Goal: Task Accomplishment & Management: Check status

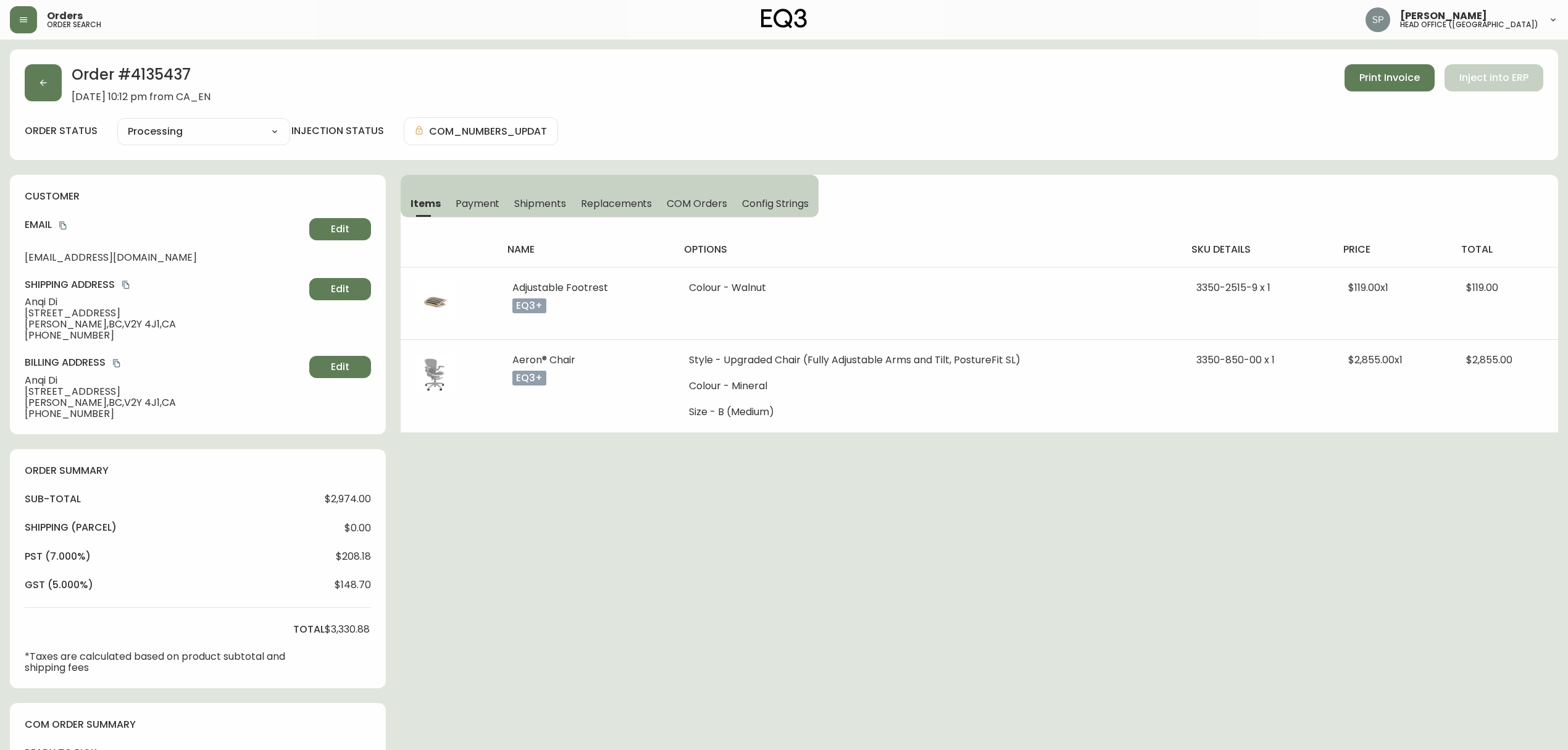
select select "PROCESSING"
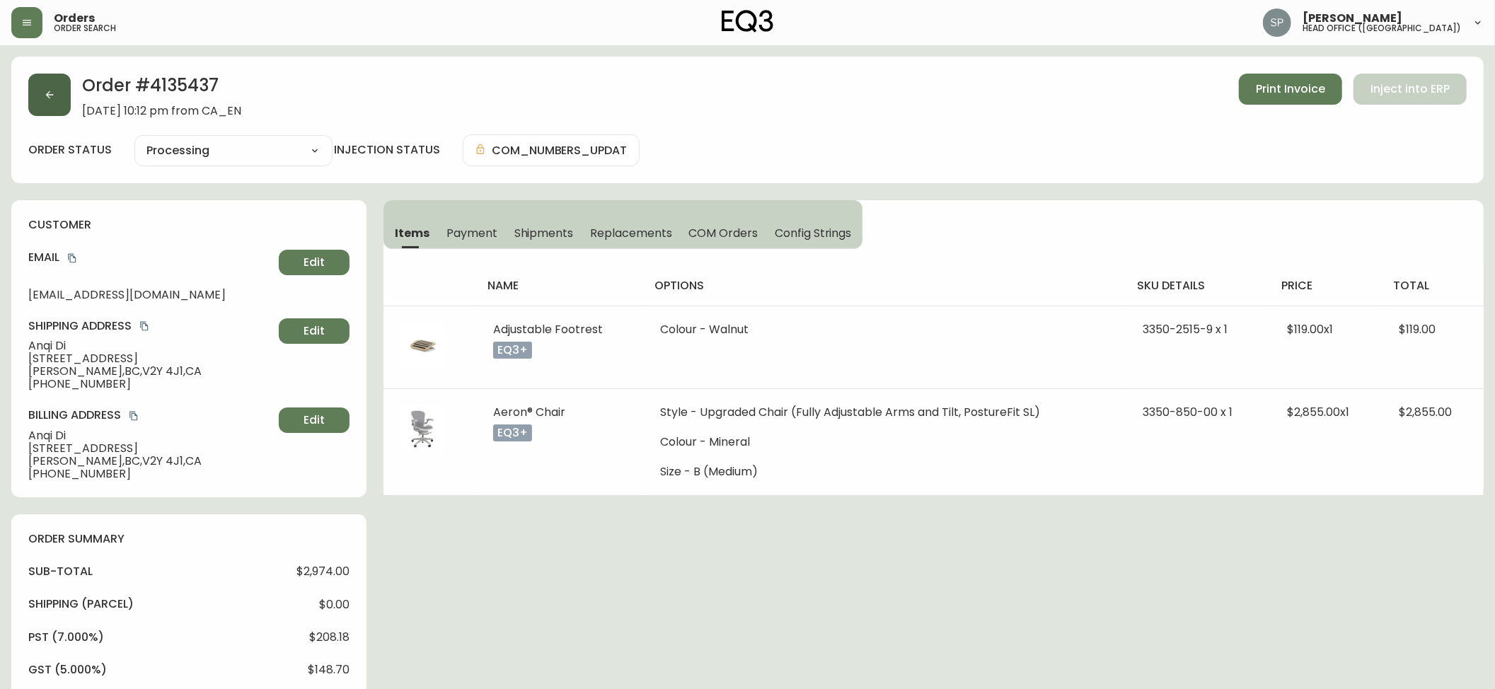
click at [59, 85] on button "button" at bounding box center [49, 95] width 42 height 42
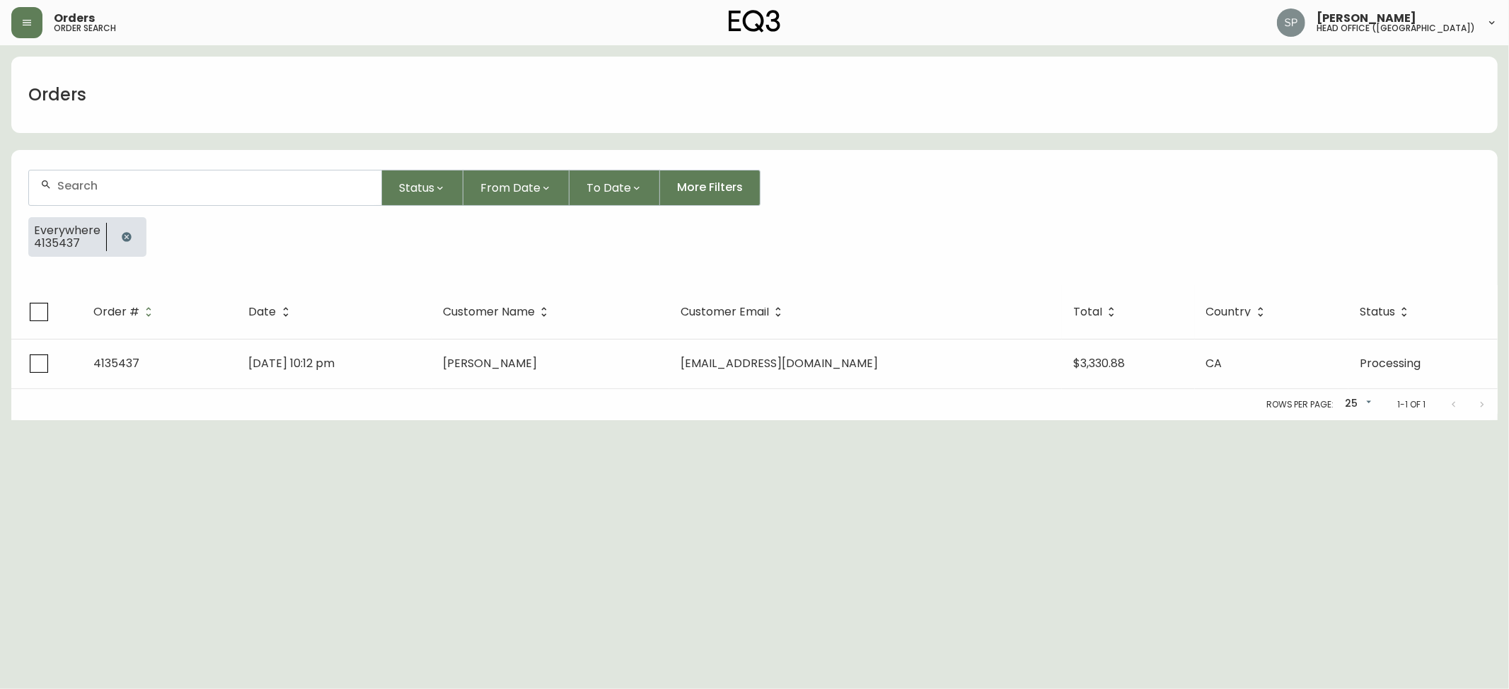
click at [150, 185] on input "text" at bounding box center [213, 185] width 313 height 13
paste input "ECOM CAN ORDER# 4135437 Anqi Di | HM - ETA"
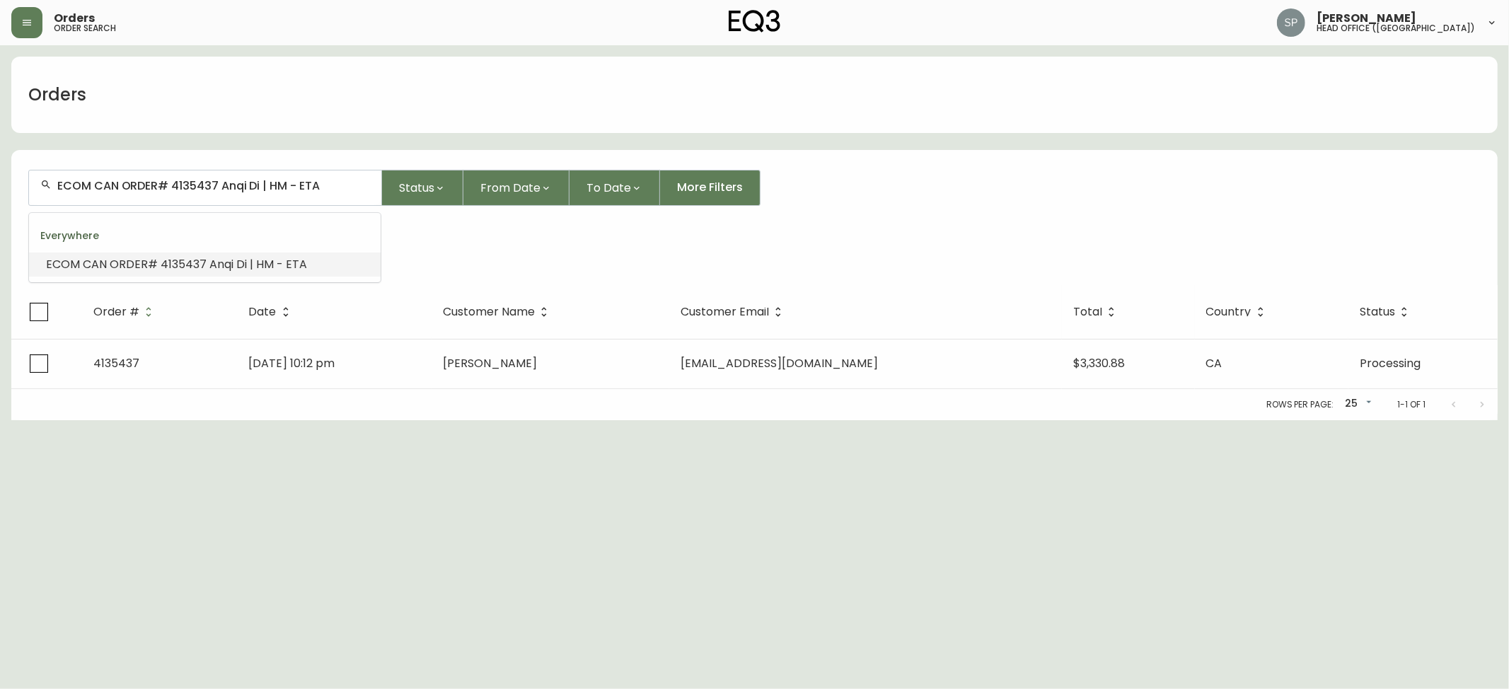
drag, startPoint x: 173, startPoint y: 184, endPoint x: -134, endPoint y: 171, distance: 307.9
click at [0, 171] on html "Orders order search [PERSON_NAME] head office ([GEOGRAPHIC_DATA]) Orders ECOM C…" at bounding box center [754, 210] width 1509 height 420
drag, startPoint x: 226, startPoint y: 187, endPoint x: 100, endPoint y: 201, distance: 127.3
click at [100, 201] on div "4135437 Anqi Di | HM - ETA" at bounding box center [205, 187] width 352 height 35
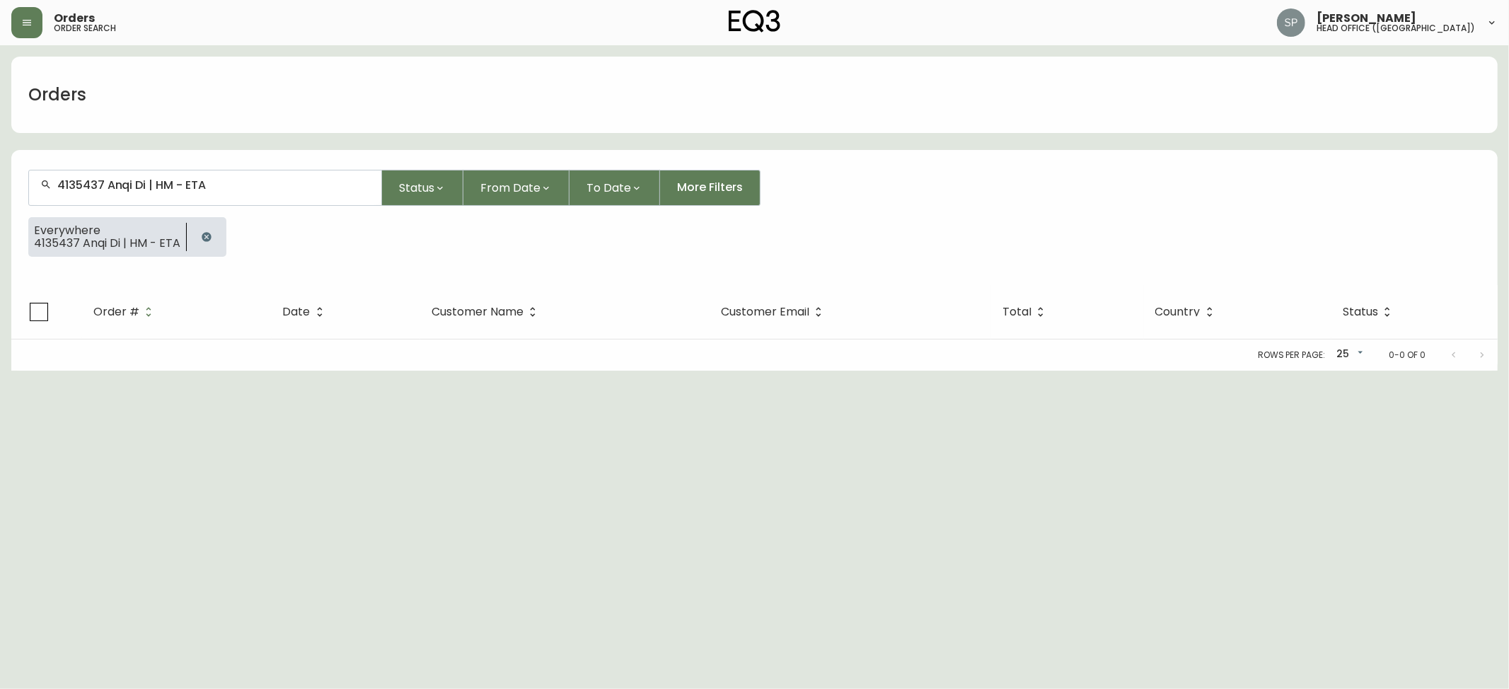
drag, startPoint x: 224, startPoint y: 193, endPoint x: 103, endPoint y: 185, distance: 121.2
click at [103, 185] on div "4135437 Anqi Di | HM - ETA" at bounding box center [205, 187] width 352 height 35
drag, startPoint x: 103, startPoint y: 185, endPoint x: 238, endPoint y: 185, distance: 134.4
click at [238, 185] on input "4135437 Anqi Di | HM - ETA" at bounding box center [213, 185] width 313 height 13
click at [103, 187] on input "4135437 Anqi Di | HM - ETA" at bounding box center [213, 185] width 313 height 13
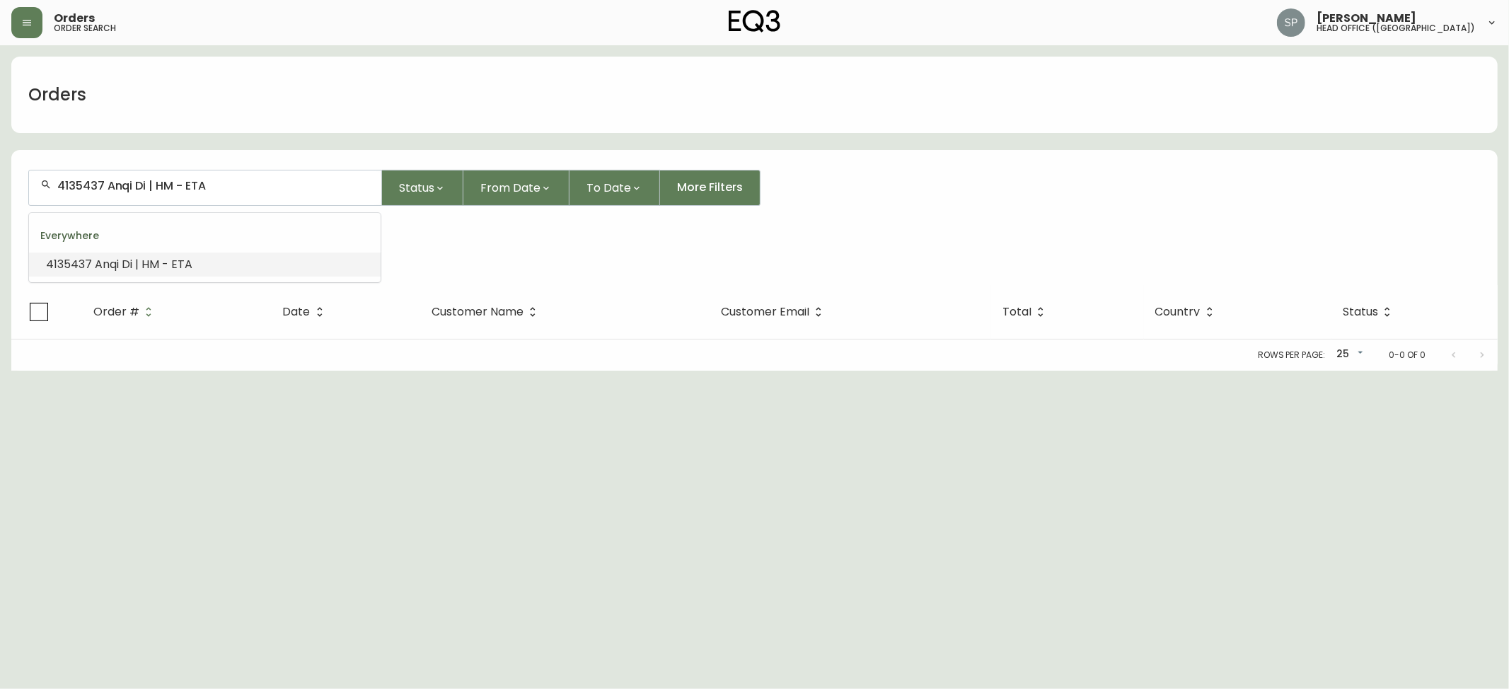
click at [103, 187] on input "4135437 Anqi Di | HM - ETA" at bounding box center [213, 185] width 313 height 13
click at [89, 185] on input "4135437 Anqi Di | HM - ETA" at bounding box center [213, 185] width 313 height 13
click at [202, 197] on div "4135437 Anqi Di | HM - ETA" at bounding box center [205, 187] width 352 height 35
drag, startPoint x: 175, startPoint y: 193, endPoint x: -13, endPoint y: 193, distance: 188.8
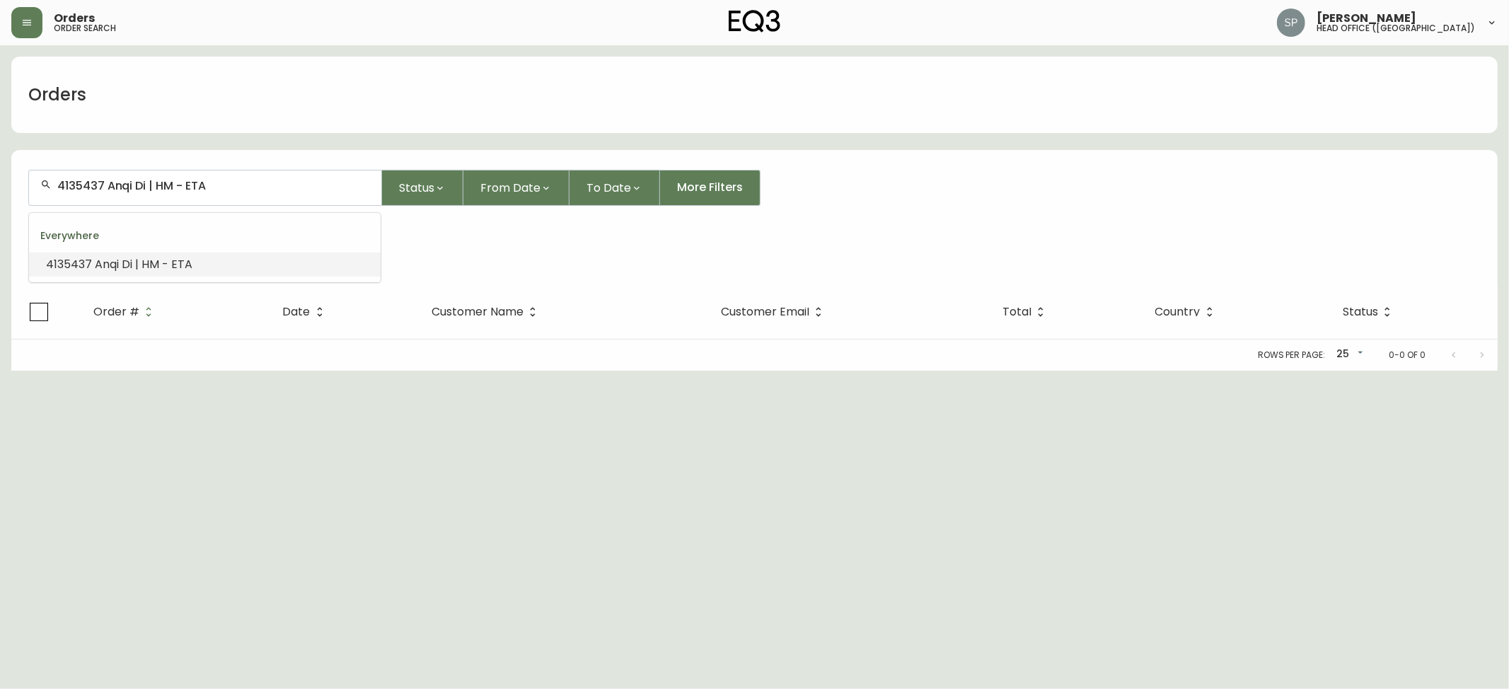
click at [0, 193] on html "Orders order search [PERSON_NAME] head office ([GEOGRAPHIC_DATA]) Orders 413543…" at bounding box center [754, 185] width 1509 height 371
click at [175, 184] on input "4135437 Anqi Di | HM - ETA" at bounding box center [213, 185] width 313 height 13
drag, startPoint x: 207, startPoint y: 187, endPoint x: -28, endPoint y: 187, distance: 234.1
click at [0, 187] on html "Orders order search [PERSON_NAME] head office ([GEOGRAPHIC_DATA]) Orders 413543…" at bounding box center [754, 185] width 1509 height 371
type input "4135437"
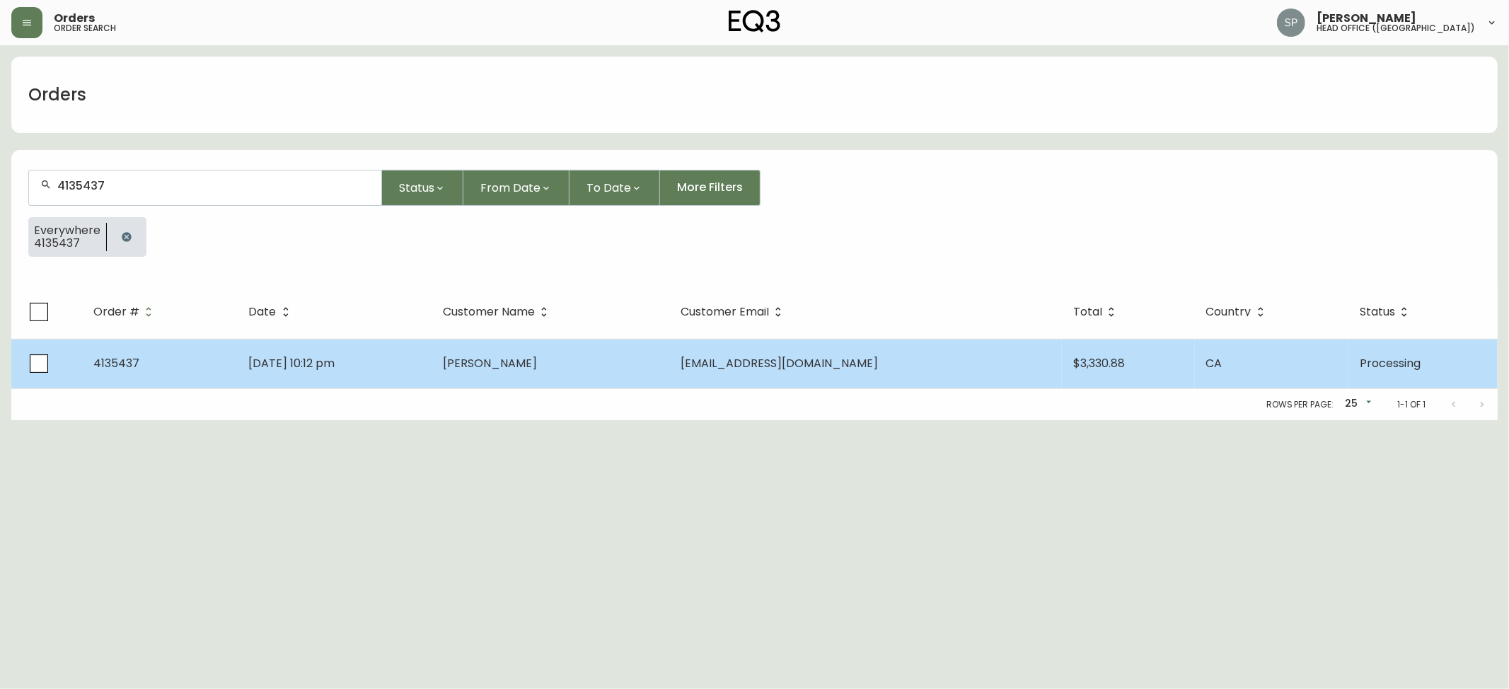
type input "4135437"
click at [432, 352] on td "[DATE] 10:12 pm" at bounding box center [335, 364] width 195 height 50
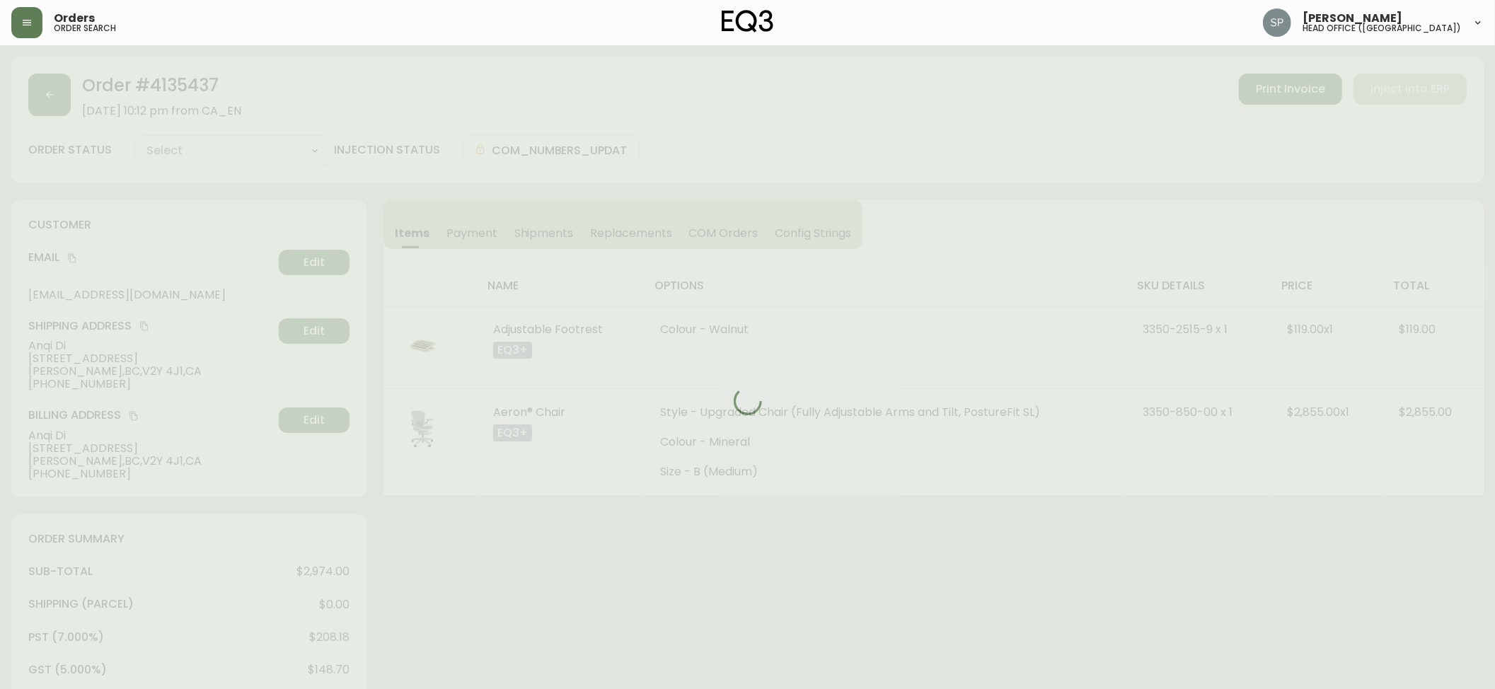
type input "Processing"
select select "PROCESSING"
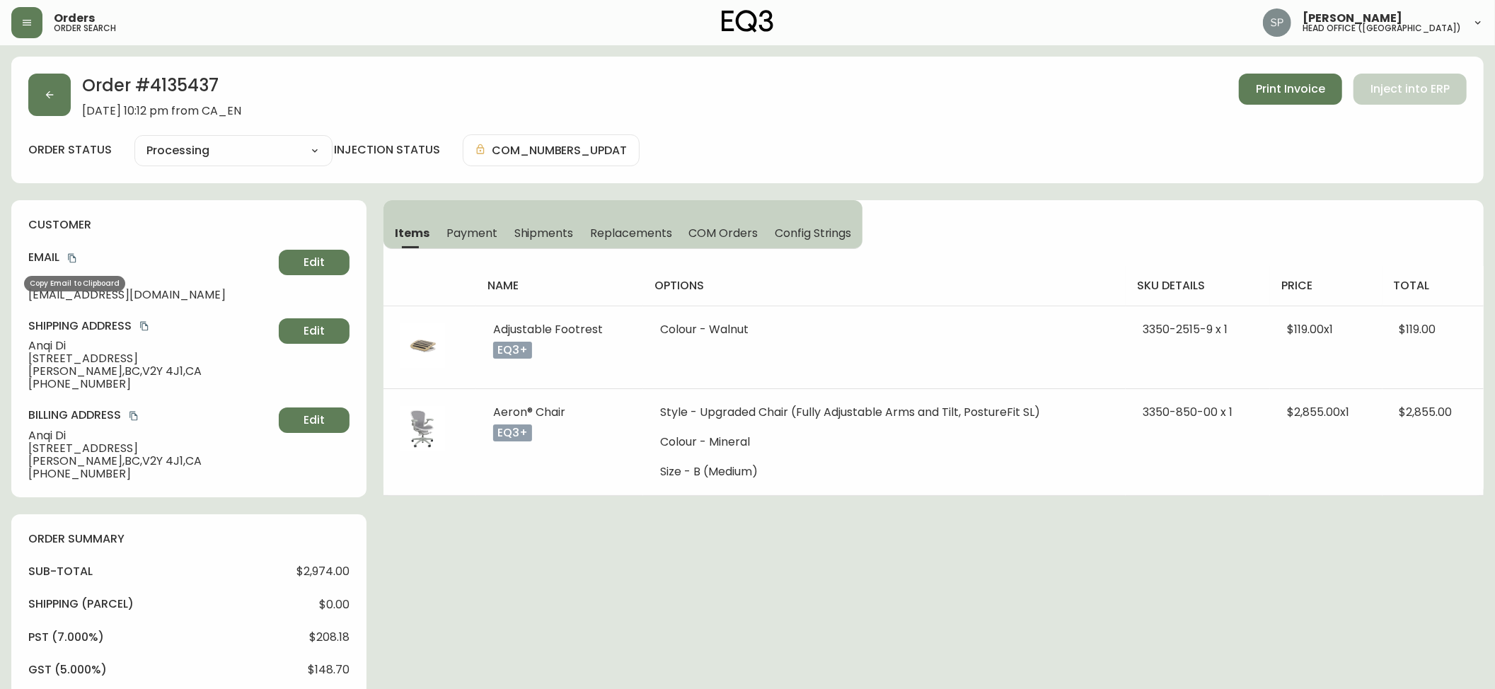
drag, startPoint x: 76, startPoint y: 261, endPoint x: 17, endPoint y: 259, distance: 59.5
click at [76, 261] on icon "copy" at bounding box center [72, 258] width 8 height 9
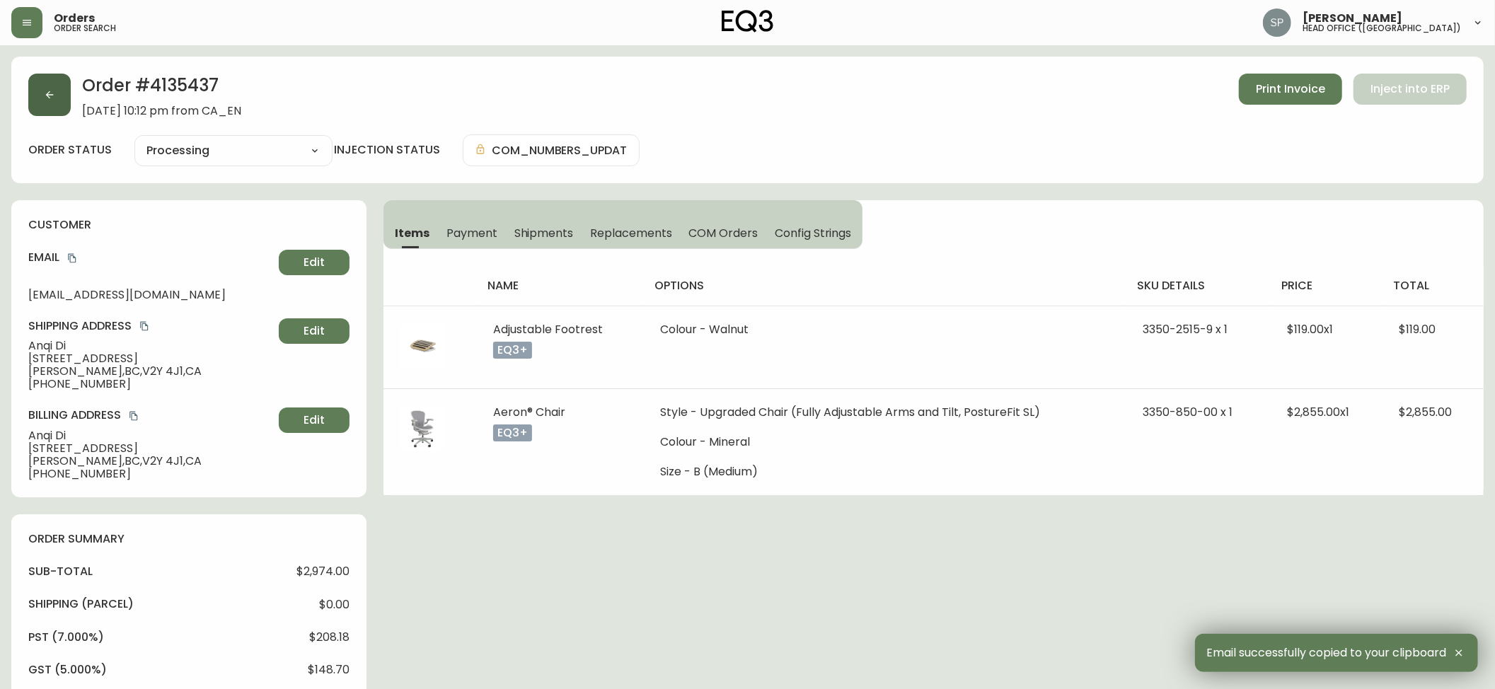
click at [65, 99] on button "button" at bounding box center [49, 95] width 42 height 42
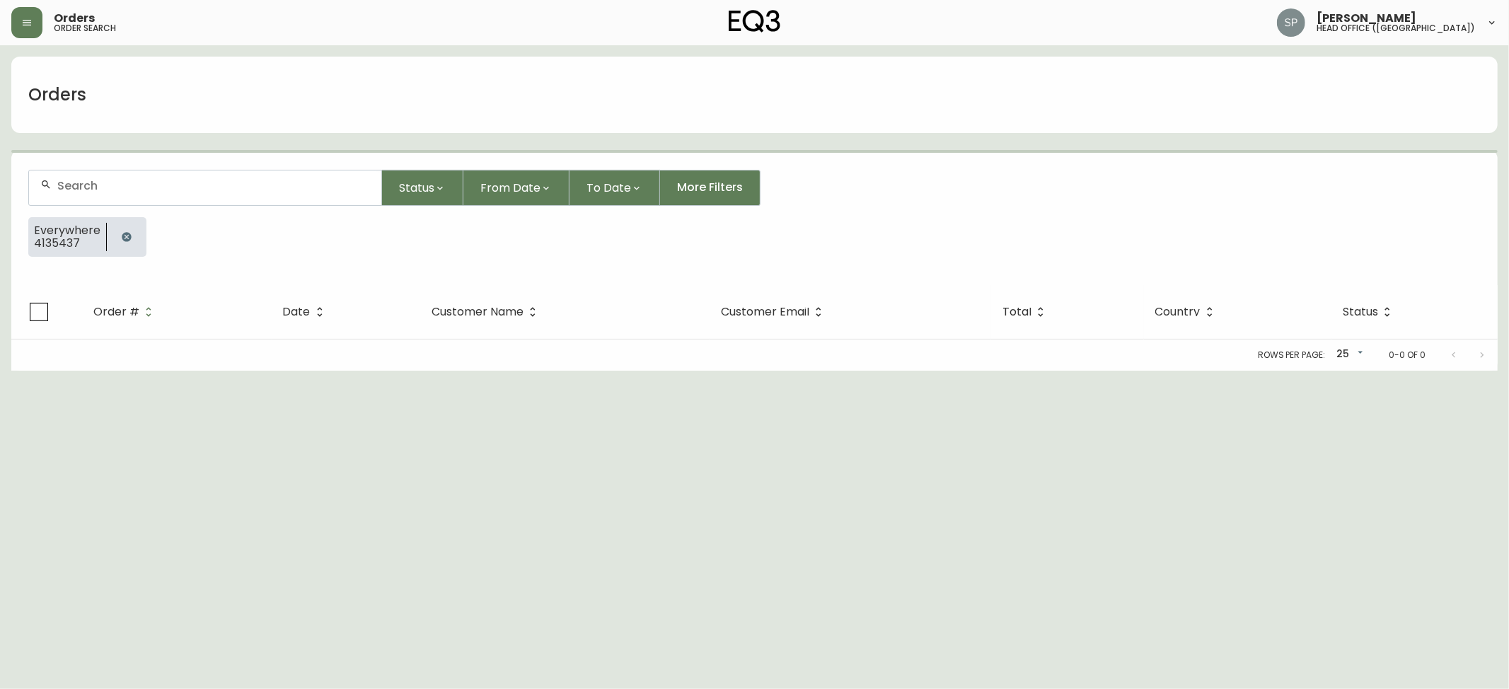
click at [147, 179] on div at bounding box center [205, 187] width 352 height 35
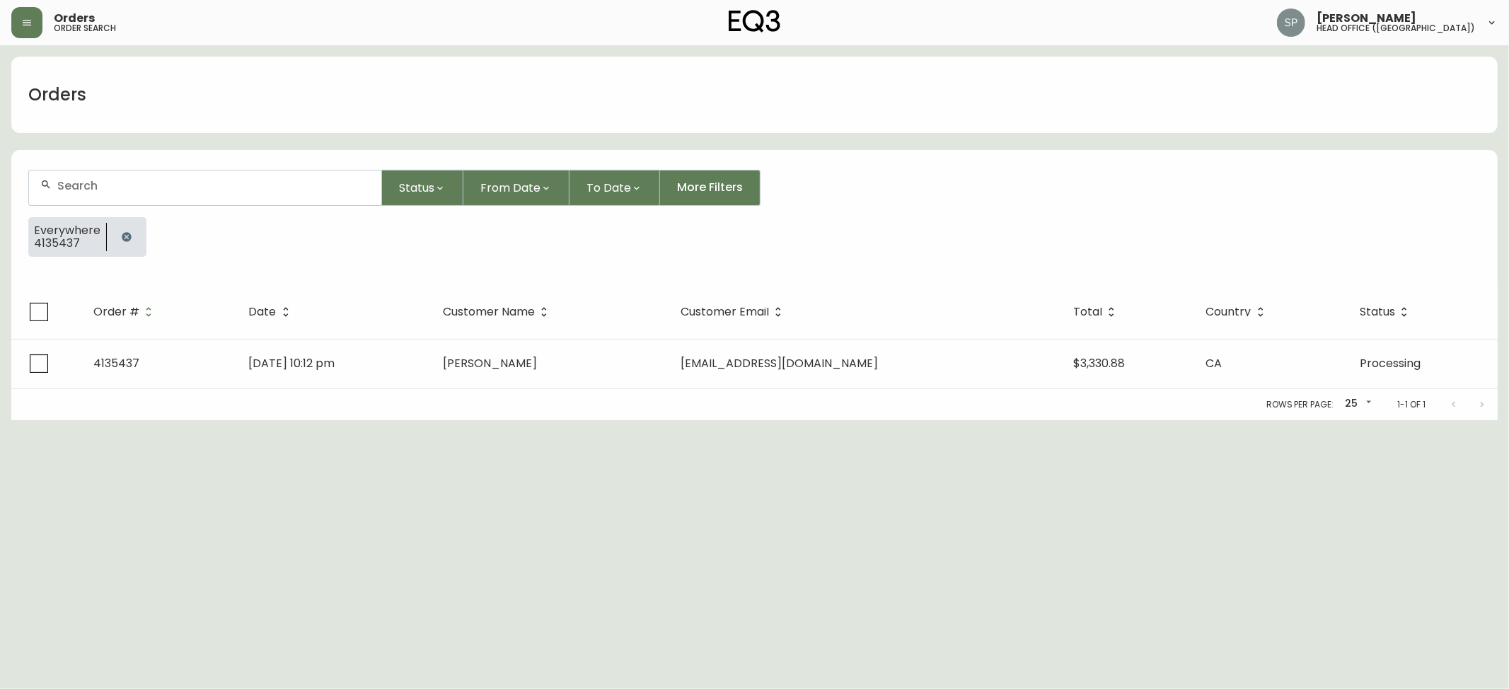
paste input "4135269"
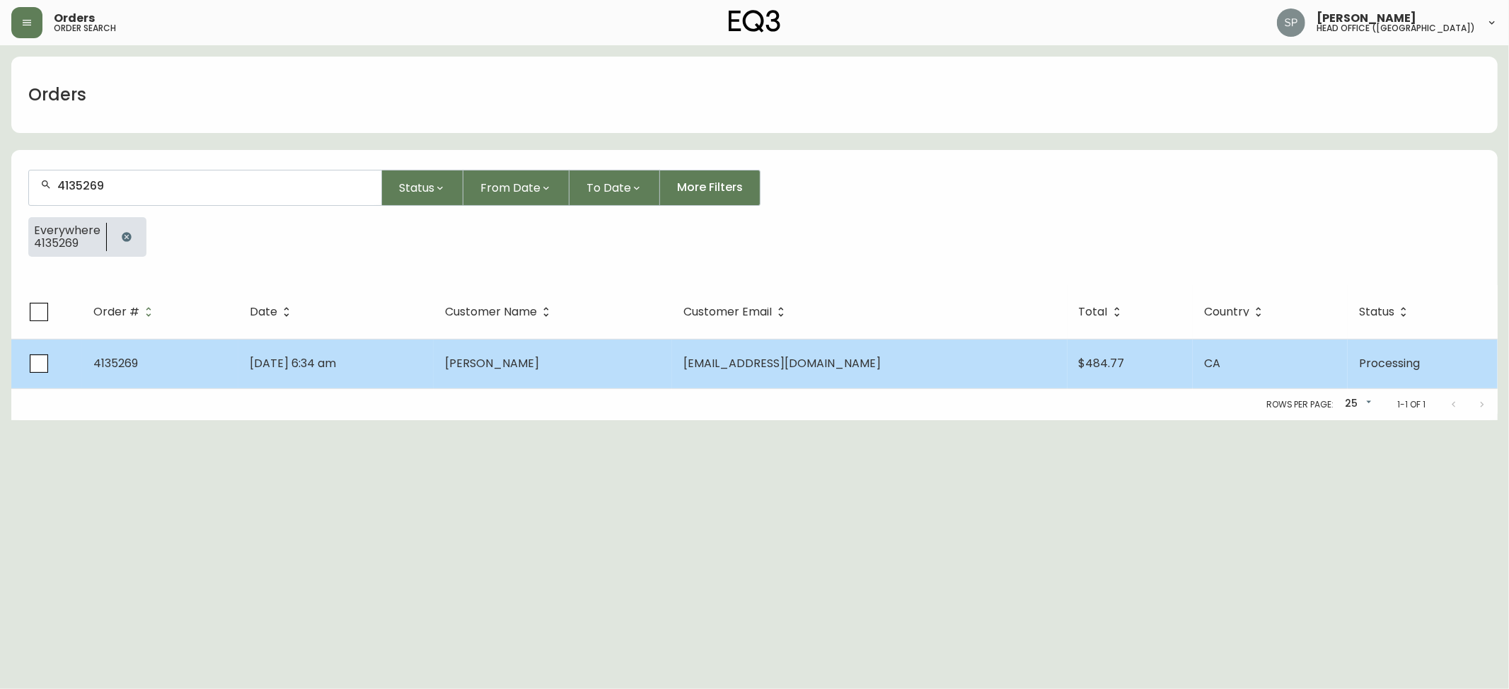
type input "4135269"
click at [434, 352] on td "[DATE] 6:34 am" at bounding box center [335, 364] width 195 height 50
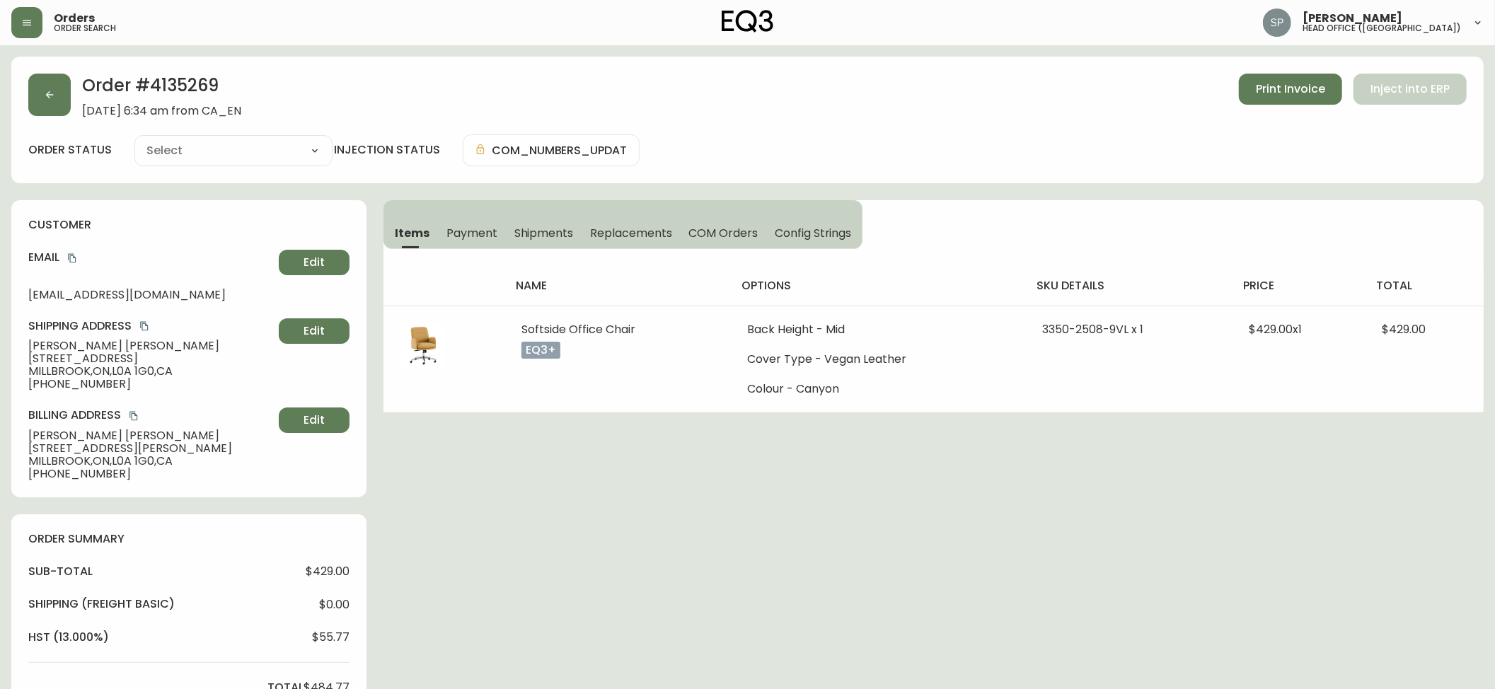
type input "Processing"
select select "PROCESSING"
click at [208, 83] on h2 "Order # 4135269" at bounding box center [161, 89] width 159 height 31
click at [207, 83] on h2 "Order # 4135269" at bounding box center [161, 89] width 159 height 31
copy h2 "4135269"
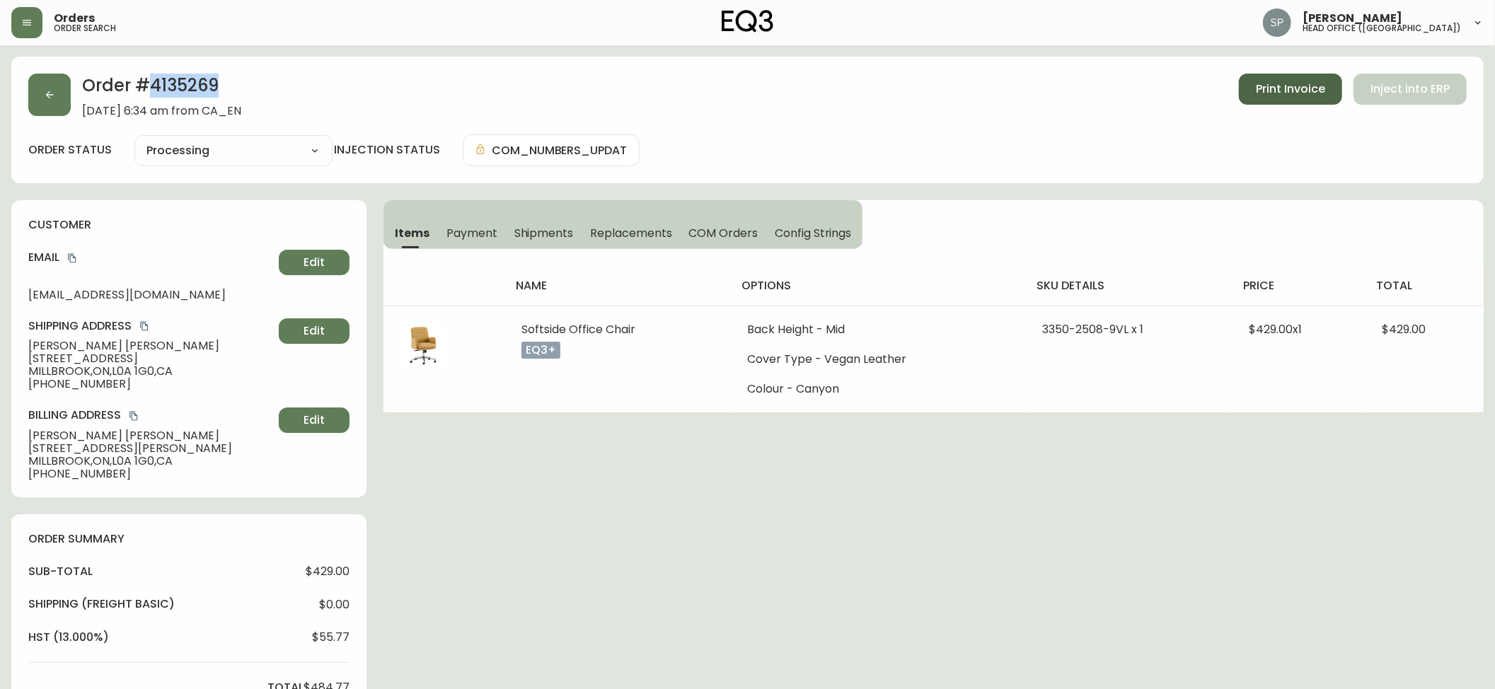
click at [1288, 77] on button "Print Invoice" at bounding box center [1289, 89] width 103 height 31
click at [71, 259] on icon "copy" at bounding box center [72, 258] width 10 height 10
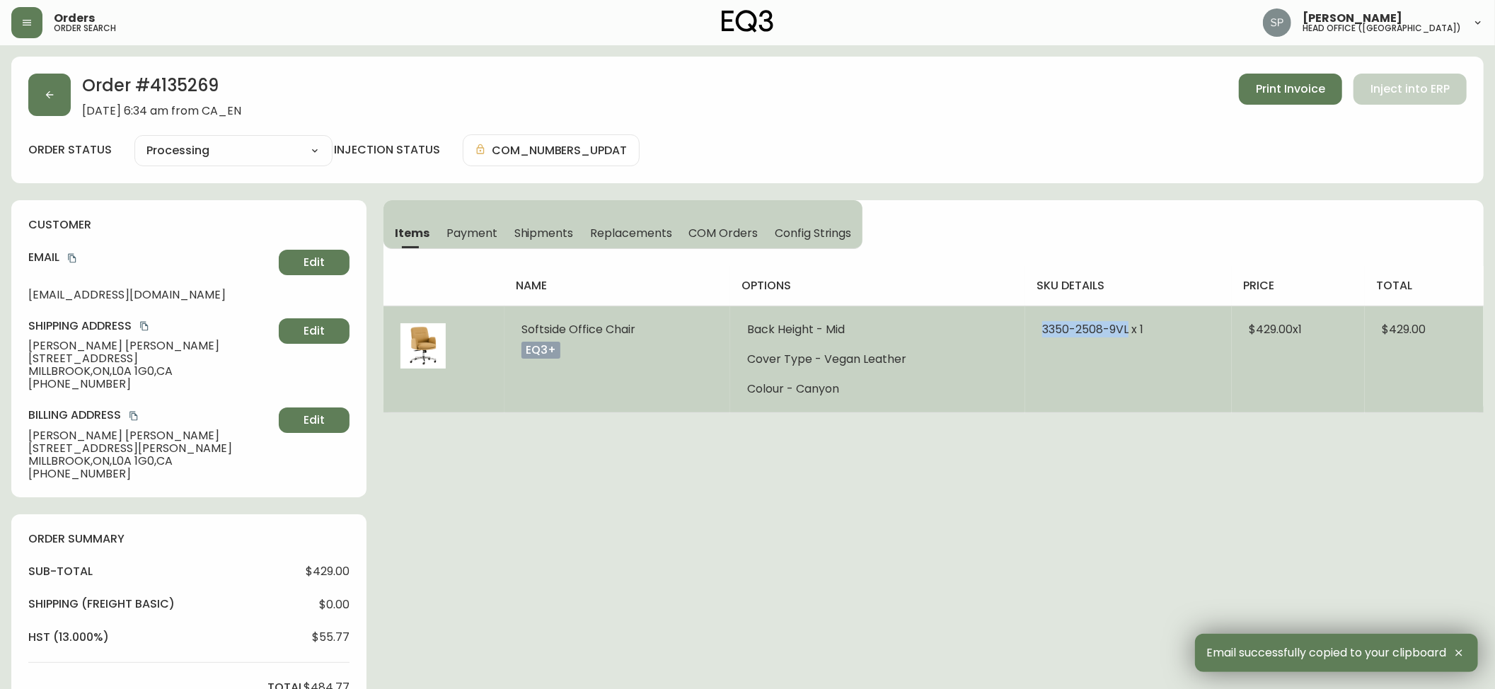
drag, startPoint x: 1033, startPoint y: 337, endPoint x: 1123, endPoint y: 337, distance: 90.5
click at [1123, 337] on td "3350-2508-9VL x 1" at bounding box center [1128, 359] width 207 height 107
copy span "3350-2508-9VL"
